Goal: Task Accomplishment & Management: Complete application form

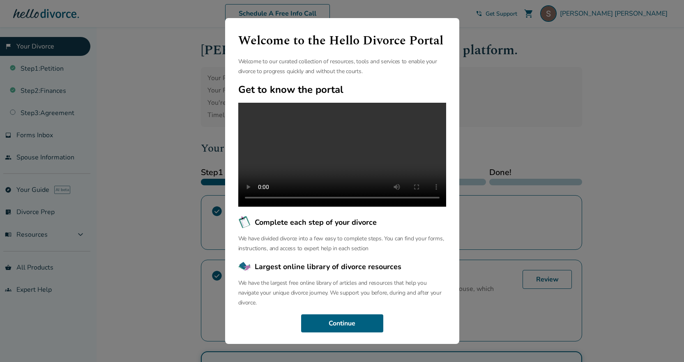
click at [512, 15] on div "Welcome to the Hello Divorce Portal Welcome to our curated collection of resour…" at bounding box center [342, 181] width 684 height 362
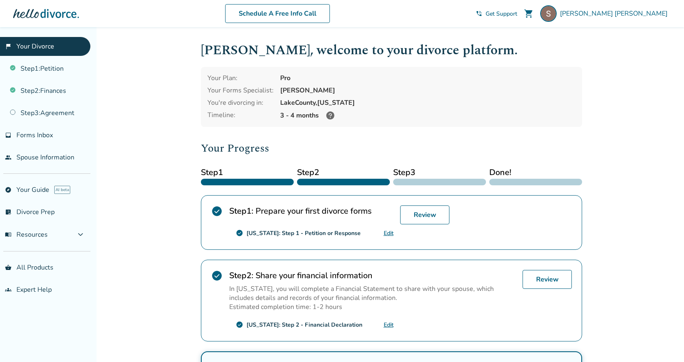
scroll to position [152, 0]
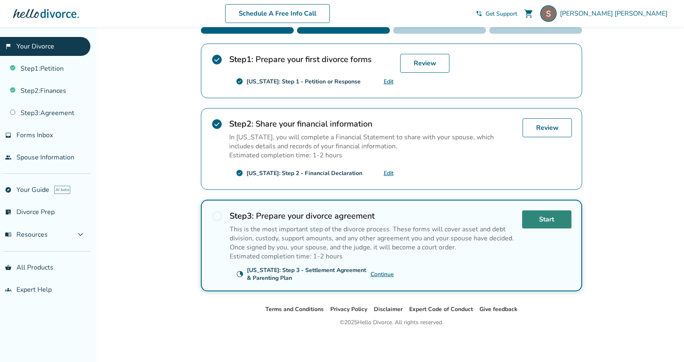
click at [547, 219] on link "Start" at bounding box center [546, 219] width 49 height 18
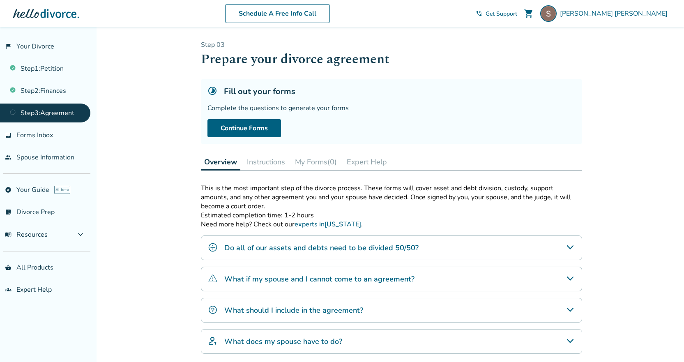
scroll to position [41, 0]
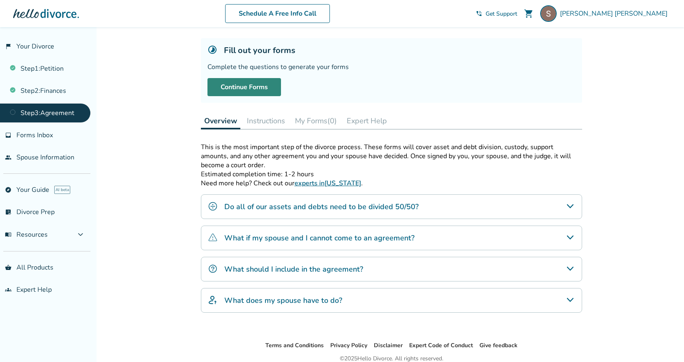
click at [231, 88] on link "Continue Forms" at bounding box center [245, 87] width 74 height 18
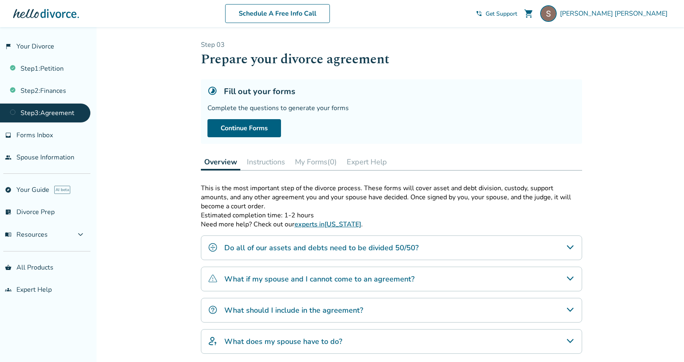
click at [273, 251] on h4 "Do all of our assets and debts need to be divided 50/50?" at bounding box center [321, 248] width 194 height 11
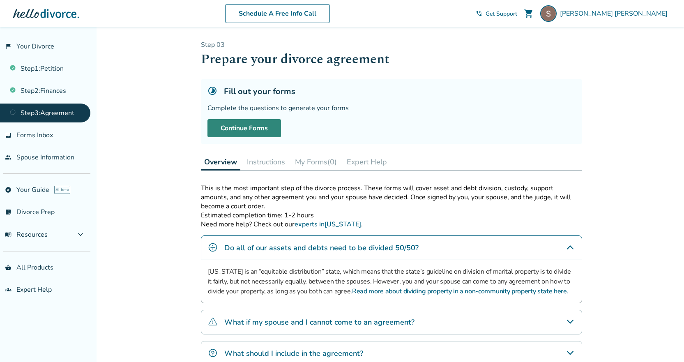
click at [262, 128] on link "Continue Forms" at bounding box center [245, 128] width 74 height 18
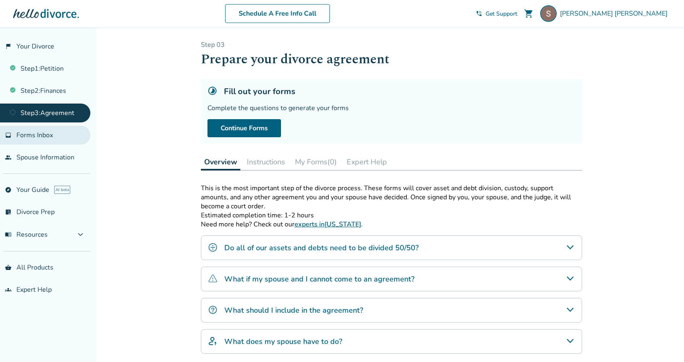
click at [45, 137] on span "Forms Inbox" at bounding box center [34, 135] width 37 height 9
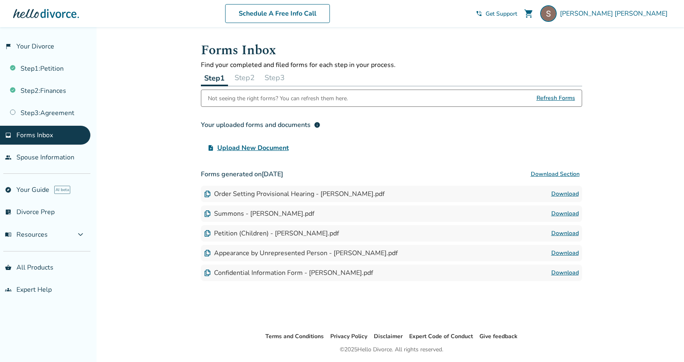
click at [252, 79] on button "Step 2" at bounding box center [244, 77] width 27 height 16
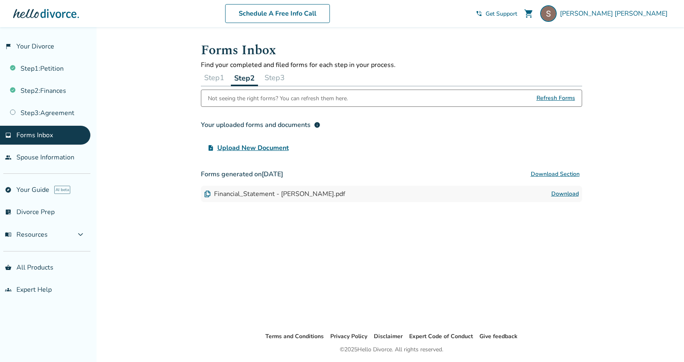
click at [282, 77] on button "Step 3" at bounding box center [274, 77] width 27 height 16
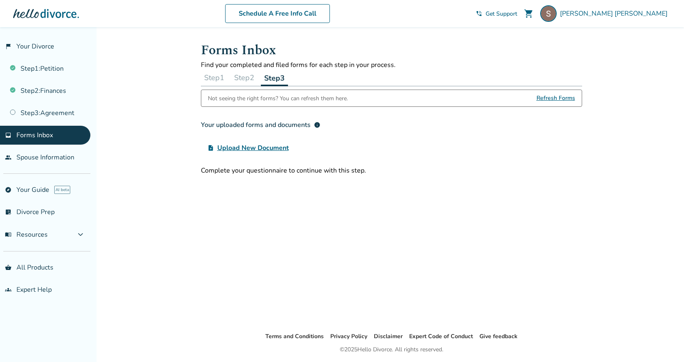
click at [567, 99] on span "Refresh Forms" at bounding box center [556, 98] width 39 height 16
click at [36, 162] on link "people Spouse Information" at bounding box center [45, 157] width 90 height 19
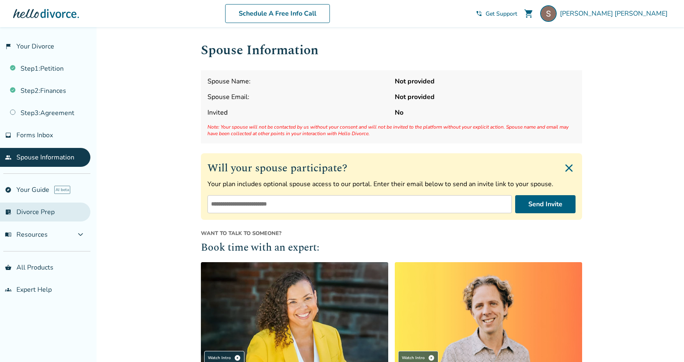
click at [31, 215] on link "list_alt_check Divorce Prep" at bounding box center [45, 212] width 90 height 19
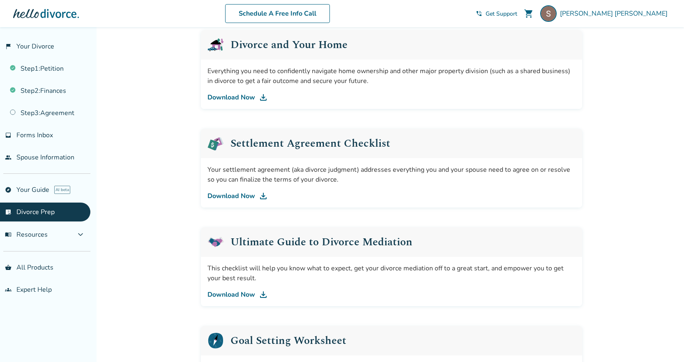
scroll to position [237, 0]
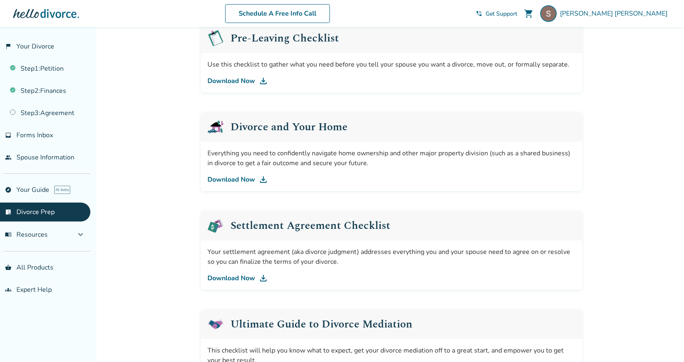
click at [237, 279] on link "Download Now" at bounding box center [392, 278] width 368 height 10
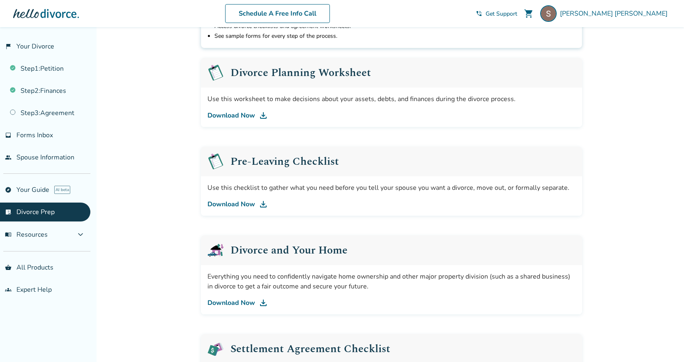
click at [249, 204] on link "Download Now" at bounding box center [392, 204] width 368 height 10
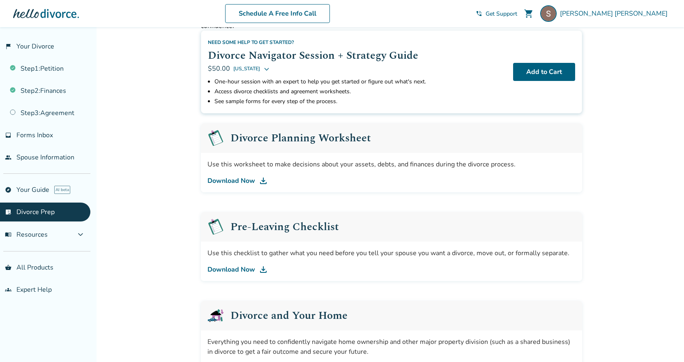
scroll to position [31, 0]
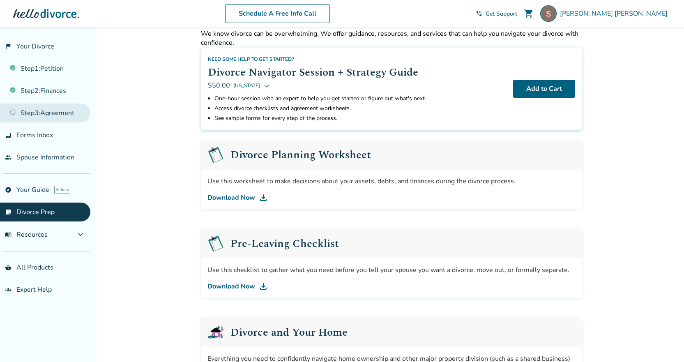
click at [54, 117] on link "Step 3 : Agreement" at bounding box center [45, 113] width 90 height 19
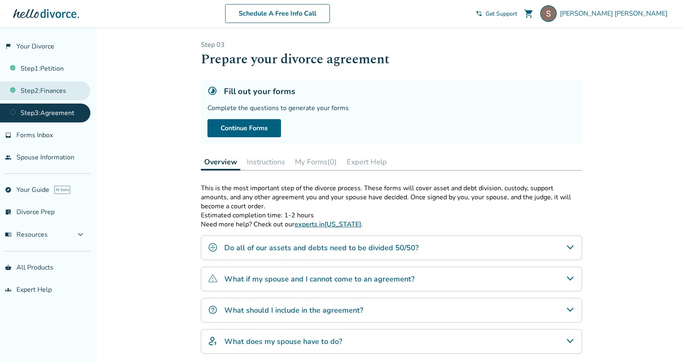
click at [43, 90] on link "Step 2 : Finances" at bounding box center [45, 90] width 90 height 19
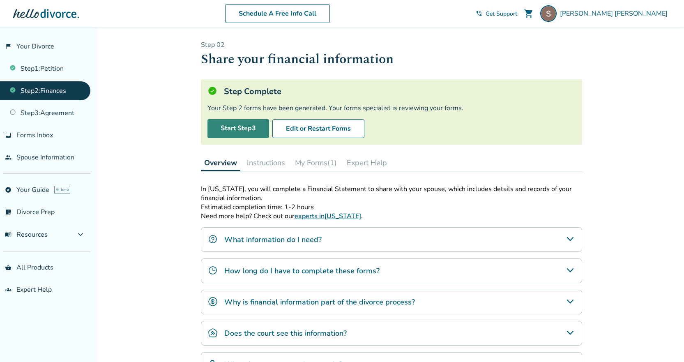
click at [245, 127] on link "Start Step 3" at bounding box center [239, 128] width 62 height 19
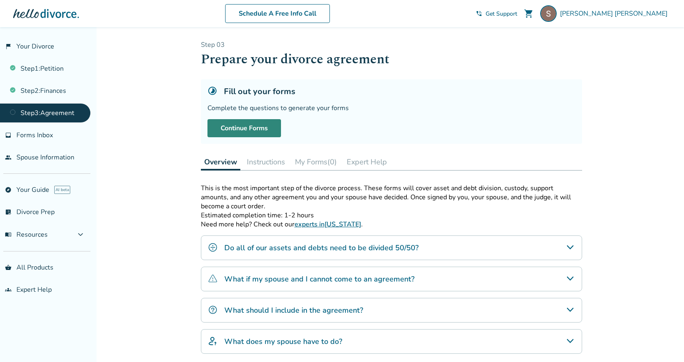
click at [245, 127] on link "Continue Forms" at bounding box center [245, 128] width 74 height 18
click at [274, 163] on button "Instructions" at bounding box center [266, 162] width 45 height 16
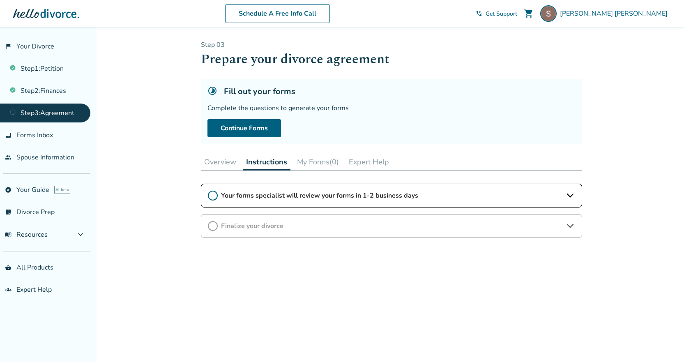
click at [305, 195] on span "Your forms specialist will review your forms in 1-2 business days" at bounding box center [391, 195] width 341 height 9
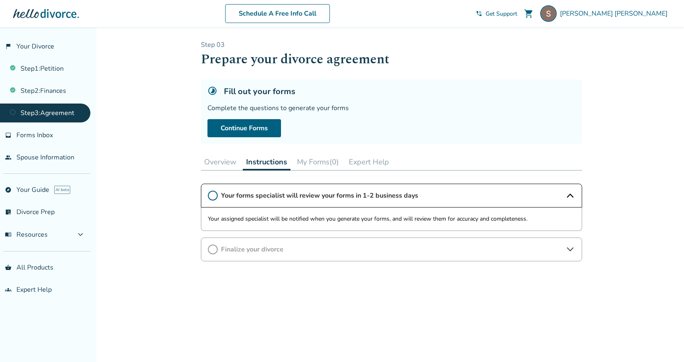
click at [311, 164] on button "My Forms (0)" at bounding box center [318, 162] width 49 height 16
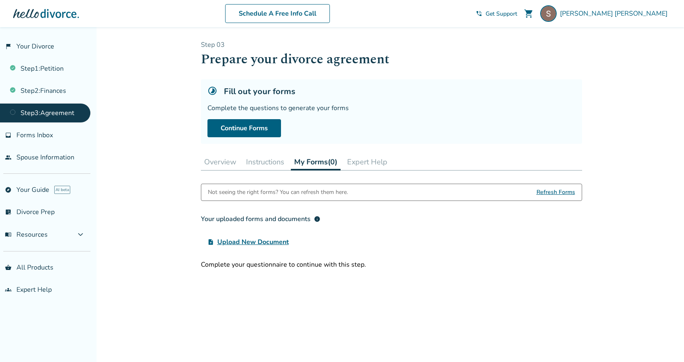
click at [367, 160] on button "Expert Help" at bounding box center [367, 162] width 47 height 16
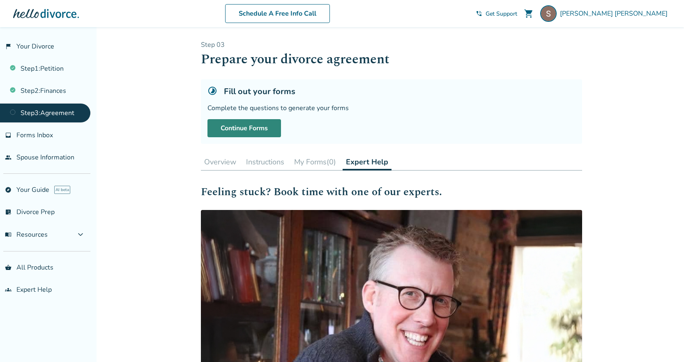
click at [230, 129] on link "Continue Forms" at bounding box center [245, 128] width 74 height 18
click at [157, 230] on div "Added to cart Step 0 3 Prepare your divorce agreement Fill out your forms Compl…" at bounding box center [342, 285] width 684 height 517
click at [164, 181] on div "Added to cart Step 0 3 Prepare your divorce agreement Fill out your forms Compl…" at bounding box center [342, 285] width 684 height 517
